Goal: Entertainment & Leisure: Consume media (video, audio)

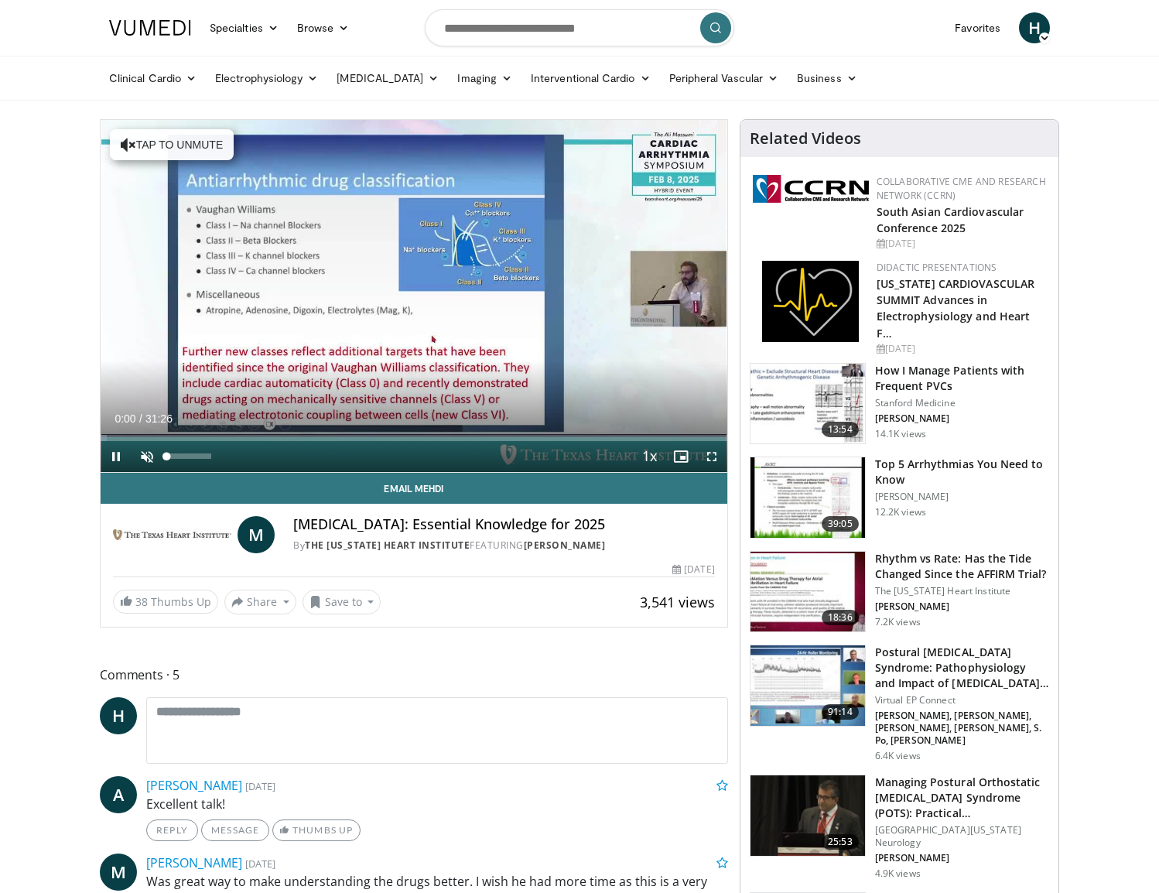
click at [150, 460] on span "Video Player" at bounding box center [147, 456] width 31 height 31
click at [715, 456] on span "Video Player" at bounding box center [711, 456] width 31 height 31
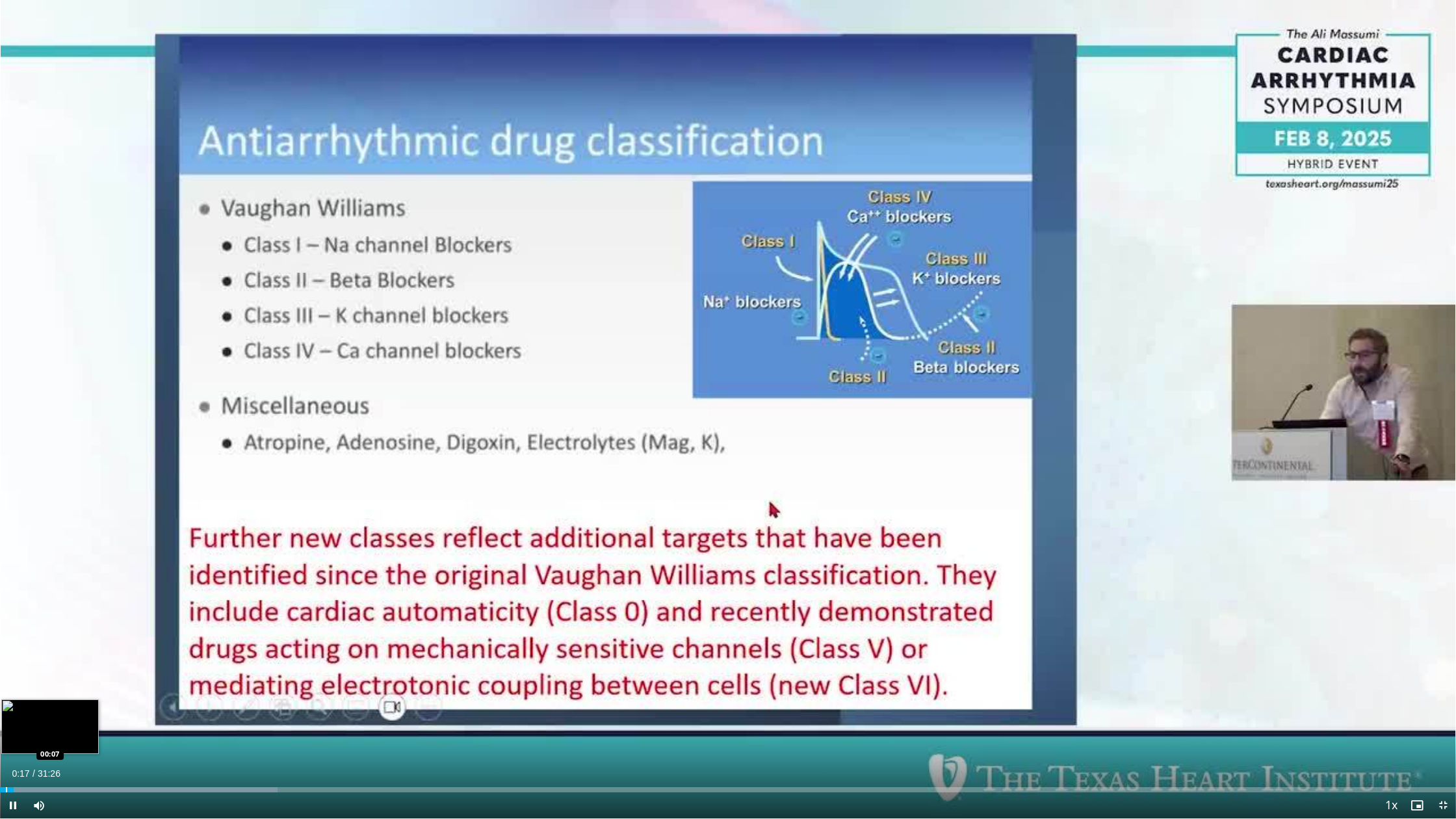
click at [6, 749] on div "Progress Bar" at bounding box center [7, 790] width 2 height 5
click at [4, 749] on video-js "**********" at bounding box center [728, 409] width 1456 height 819
click at [8, 749] on div "Progress Bar" at bounding box center [9, 790] width 2 height 5
click at [13, 749] on span "Video Player" at bounding box center [13, 805] width 26 height 26
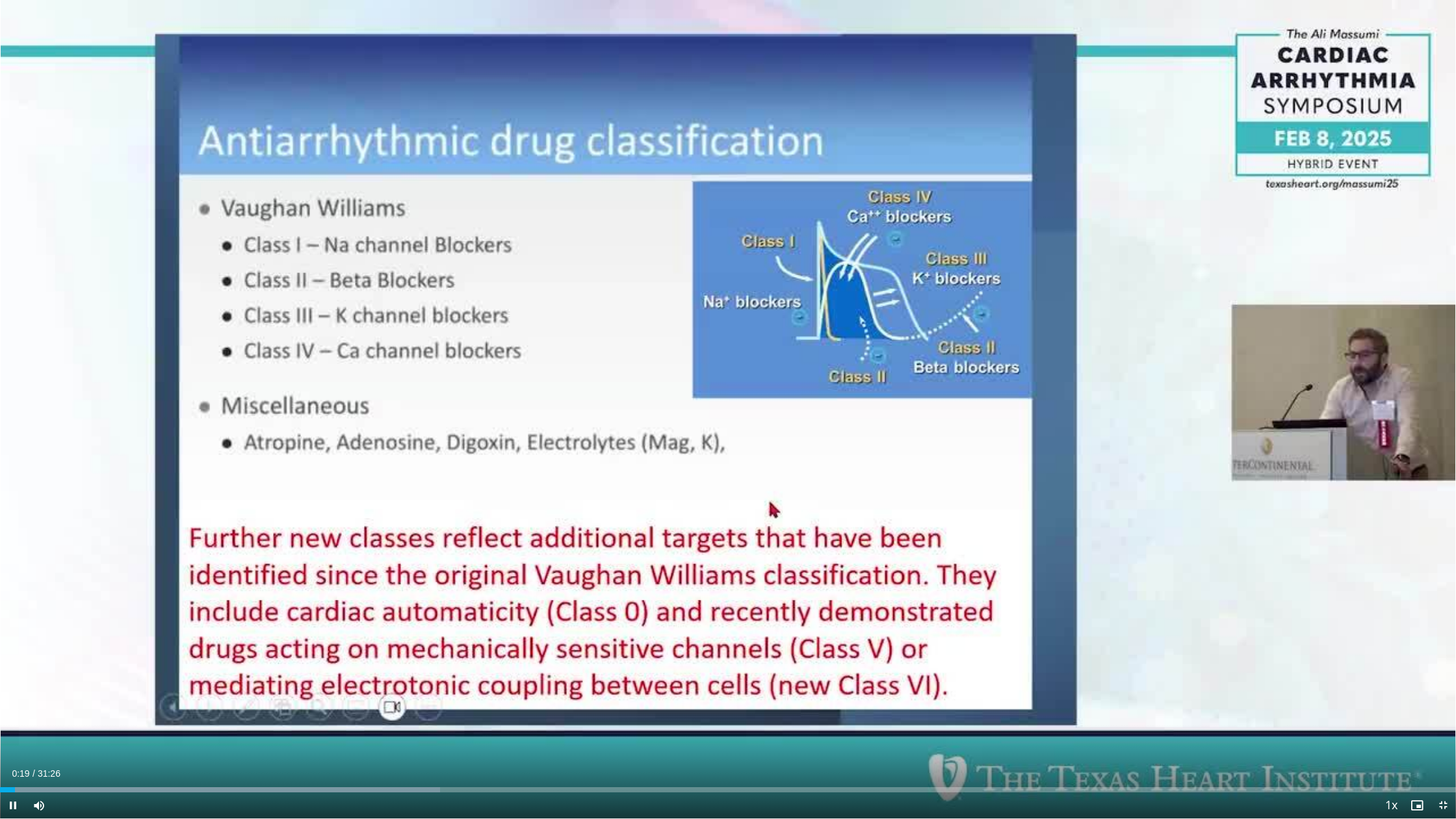
click at [13, 749] on span "Video Player" at bounding box center [13, 805] width 26 height 26
